Goal: Navigation & Orientation: Understand site structure

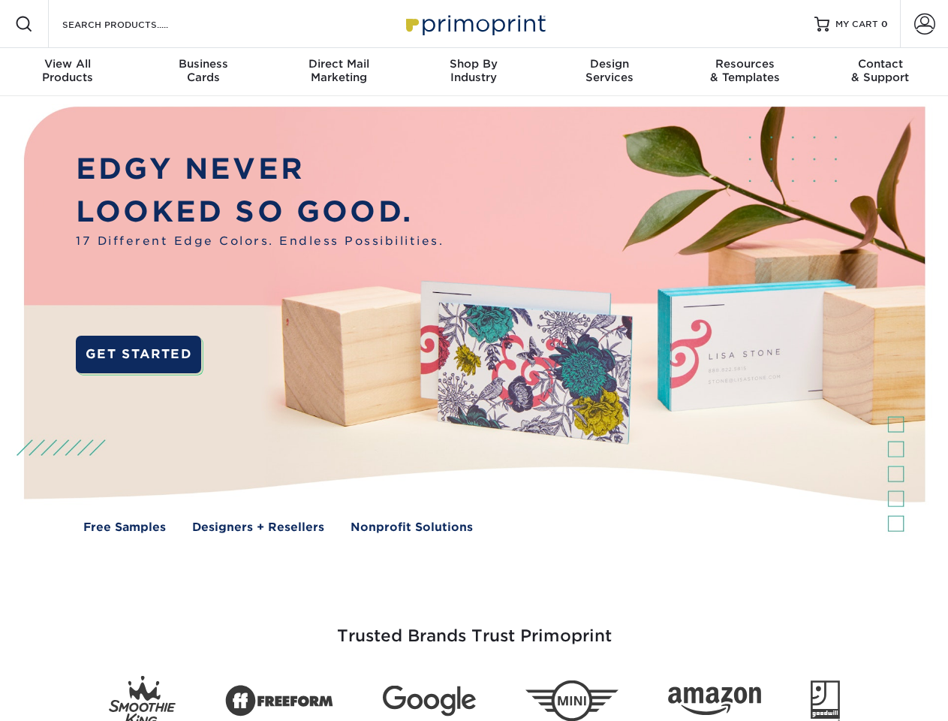
click at [474, 360] on img at bounding box center [474, 330] width 939 height 469
click at [24, 24] on span at bounding box center [24, 24] width 18 height 18
click at [924, 24] on span at bounding box center [925, 24] width 21 height 21
click at [68, 72] on div "View All Products" at bounding box center [67, 70] width 135 height 27
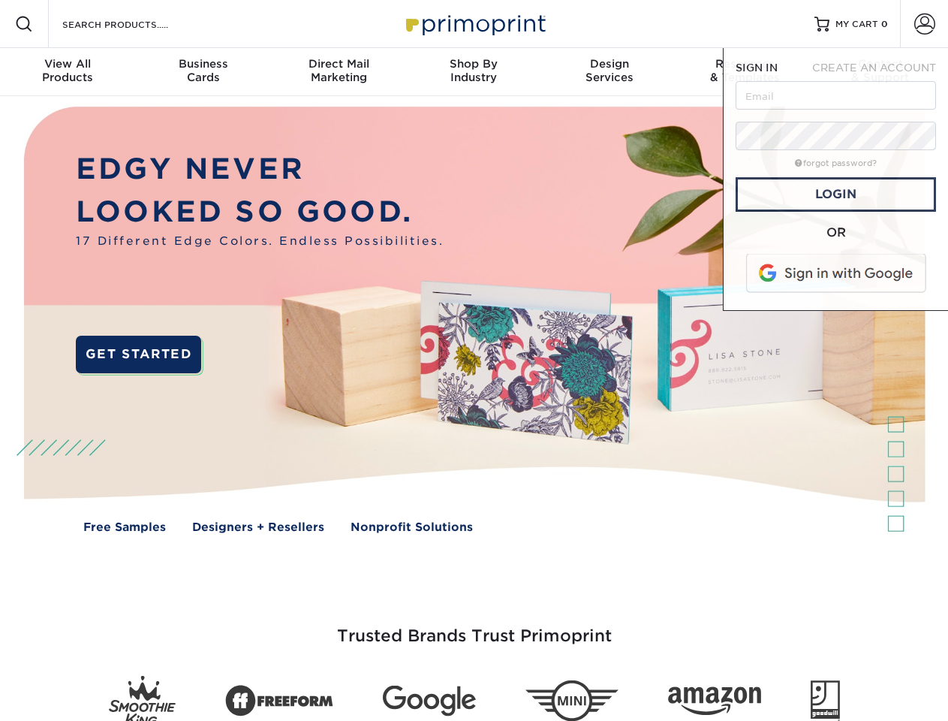
click at [203, 72] on div "Business Cards" at bounding box center [202, 70] width 135 height 27
click at [339, 72] on div "Direct Mail Marketing" at bounding box center [338, 70] width 135 height 27
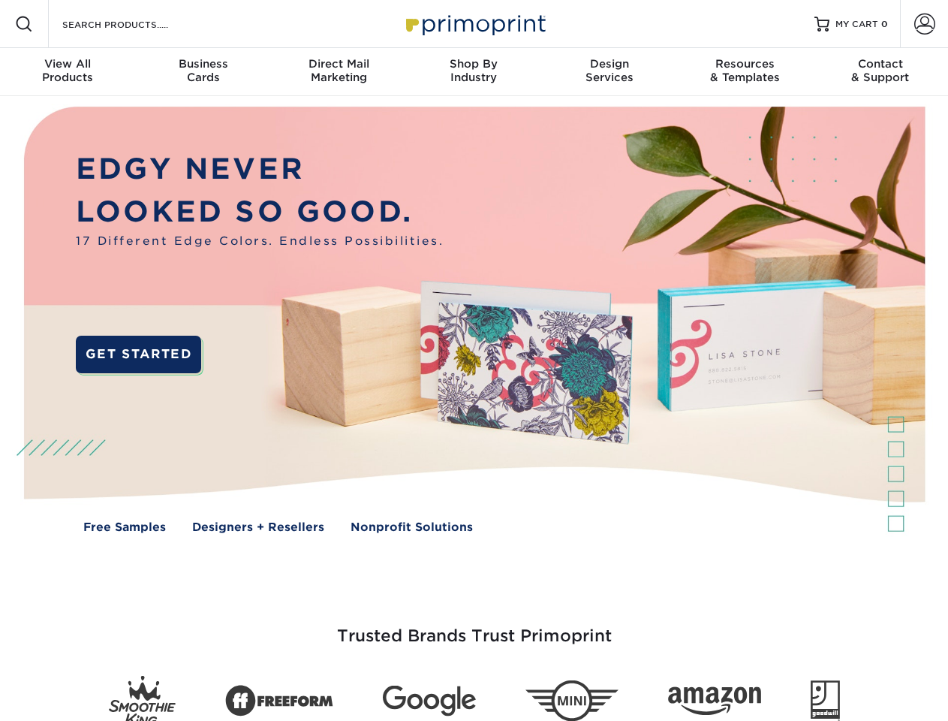
click at [474, 72] on div "Shop By Industry" at bounding box center [473, 70] width 135 height 27
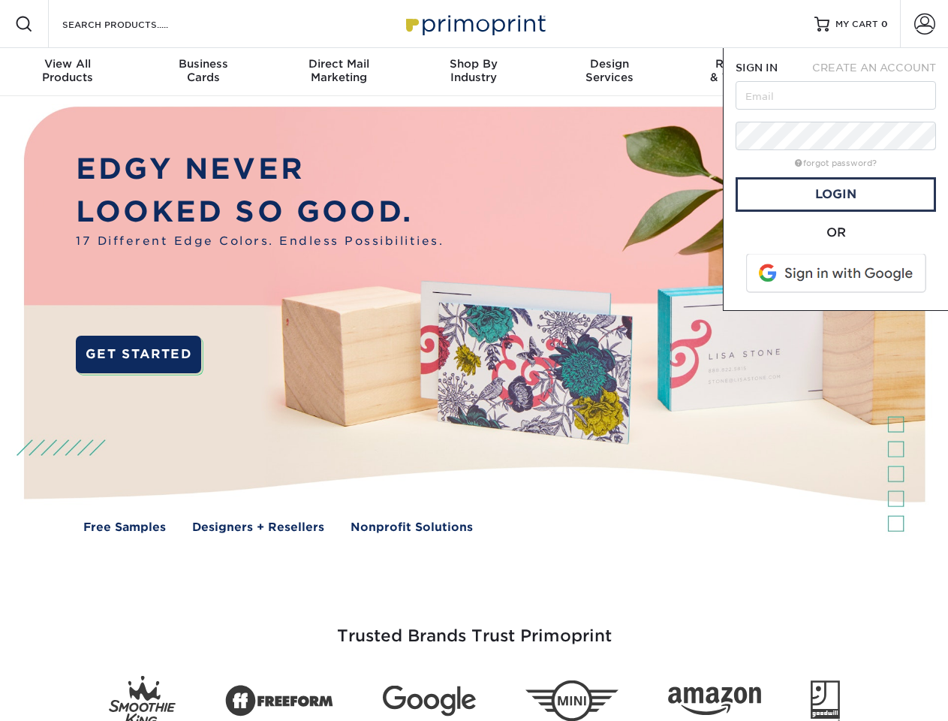
click at [610, 72] on div "Design Services" at bounding box center [609, 70] width 135 height 27
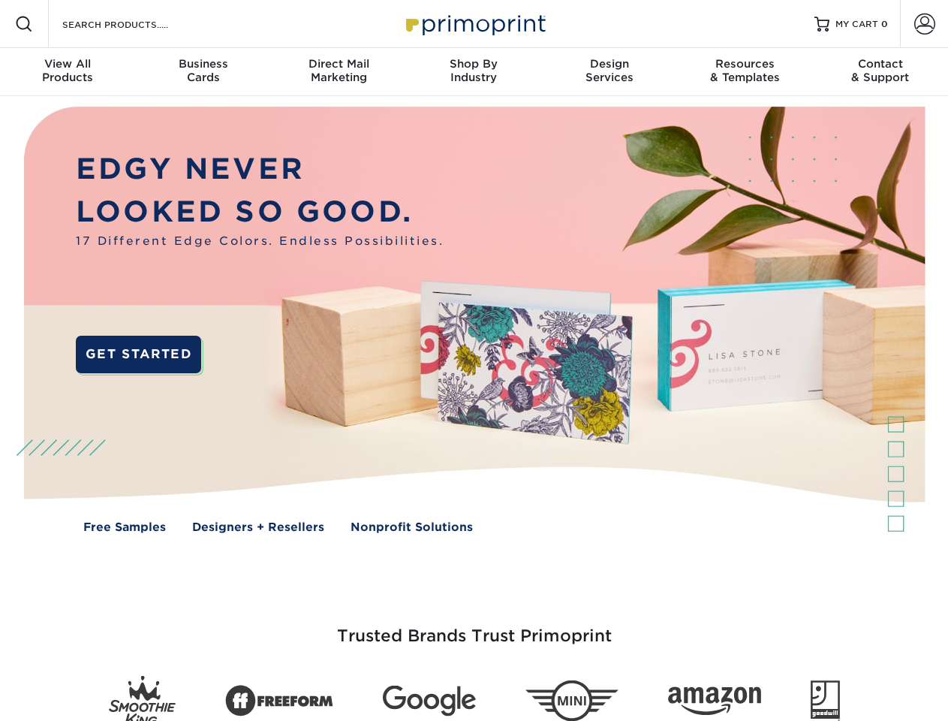
click at [745, 72] on span "SIGN IN" at bounding box center [757, 68] width 42 height 12
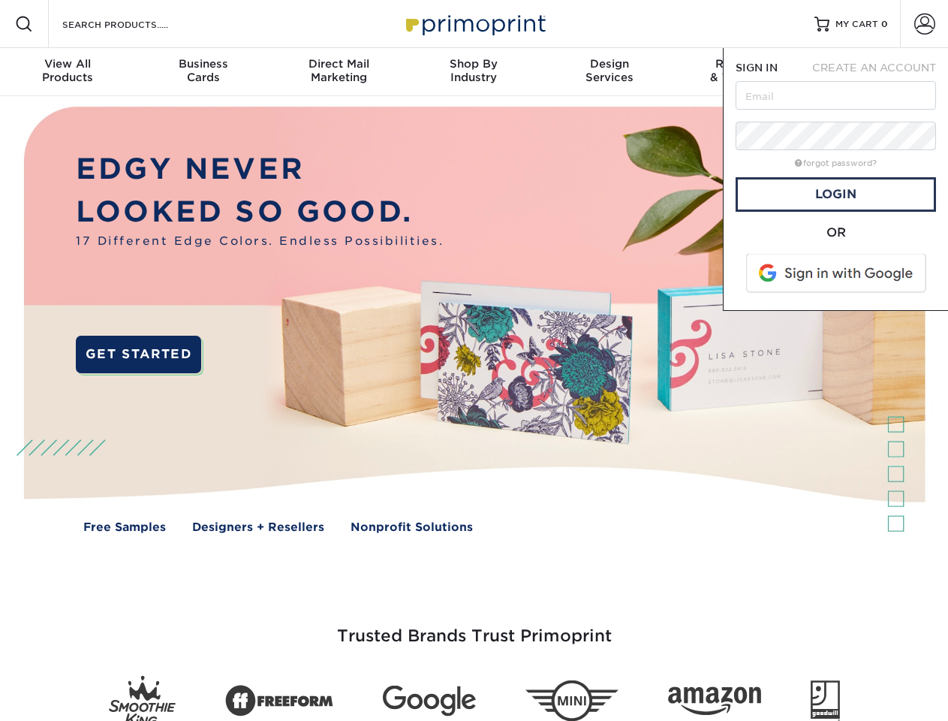
click at [881, 72] on div "Contact & Support" at bounding box center [880, 70] width 135 height 27
